Goal: Task Accomplishment & Management: Manage account settings

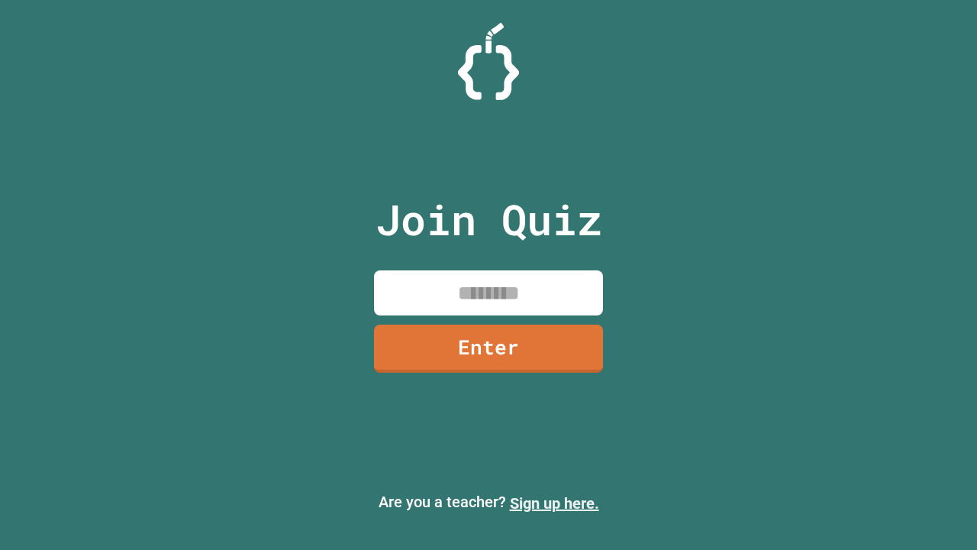
click at [554, 503] on link "Sign up here." at bounding box center [554, 503] width 89 height 18
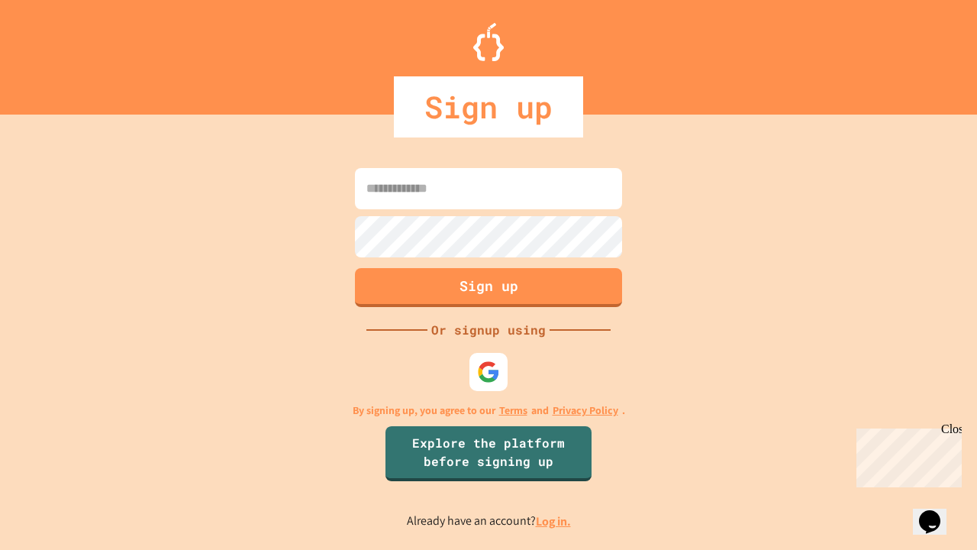
click at [554, 521] on link "Log in." at bounding box center [553, 521] width 35 height 16
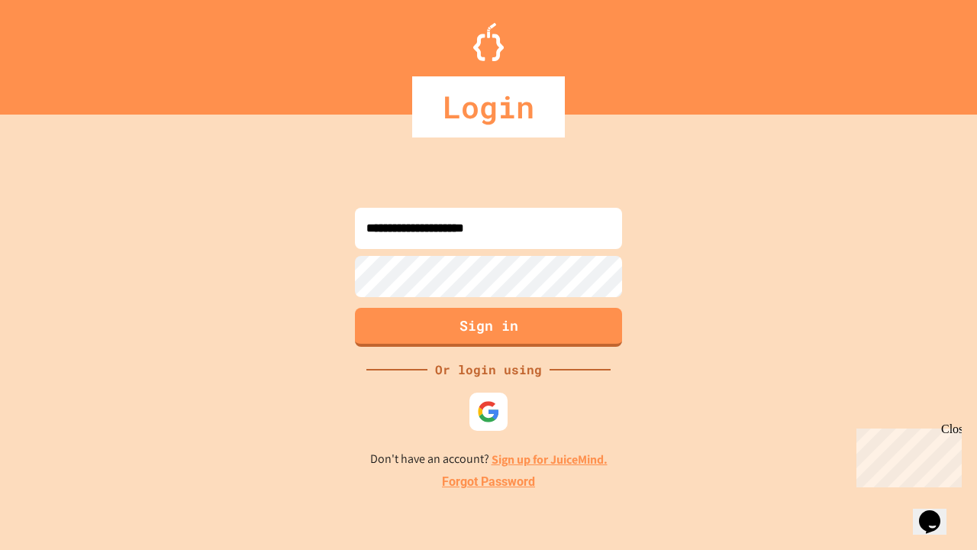
type input "**********"
